Goal: Task Accomplishment & Management: Manage account settings

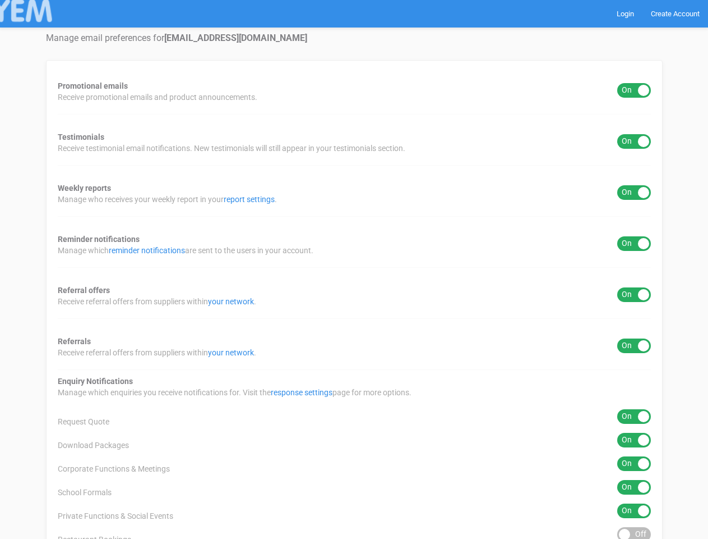
click at [354, 269] on div "Promotional emails ON OFF Receive promotional emails and product announcements.…" at bounding box center [354, 393] width 617 height 667
click at [634, 90] on div "ON OFF" at bounding box center [635, 90] width 34 height 15
click at [634, 141] on div "ON OFF" at bounding box center [635, 141] width 34 height 15
click at [634, 192] on div "ON OFF" at bounding box center [635, 192] width 34 height 15
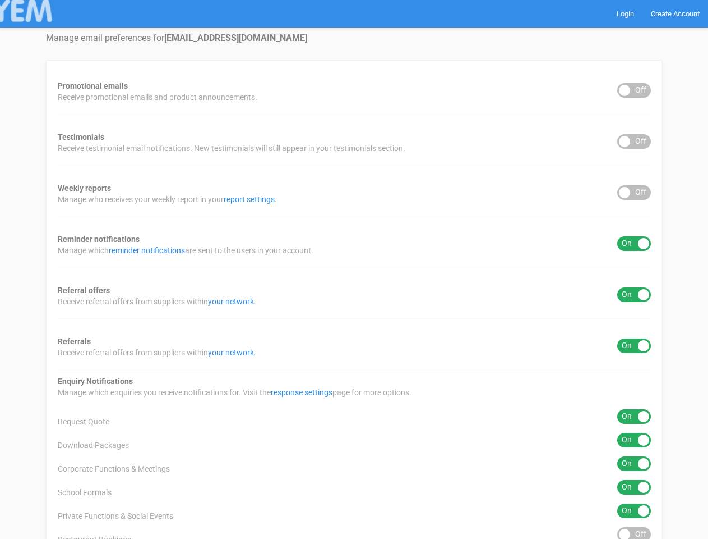
click at [634, 243] on div "ON OFF" at bounding box center [635, 243] width 34 height 15
click at [634, 295] on div "ON OFF" at bounding box center [635, 294] width 34 height 15
click at [634, 346] on div "ON OFF" at bounding box center [635, 345] width 34 height 15
click at [634, 416] on div "ON OFF" at bounding box center [635, 416] width 34 height 15
click at [634, 440] on div "ON OFF" at bounding box center [635, 440] width 34 height 15
